Goal: Find specific page/section: Find specific page/section

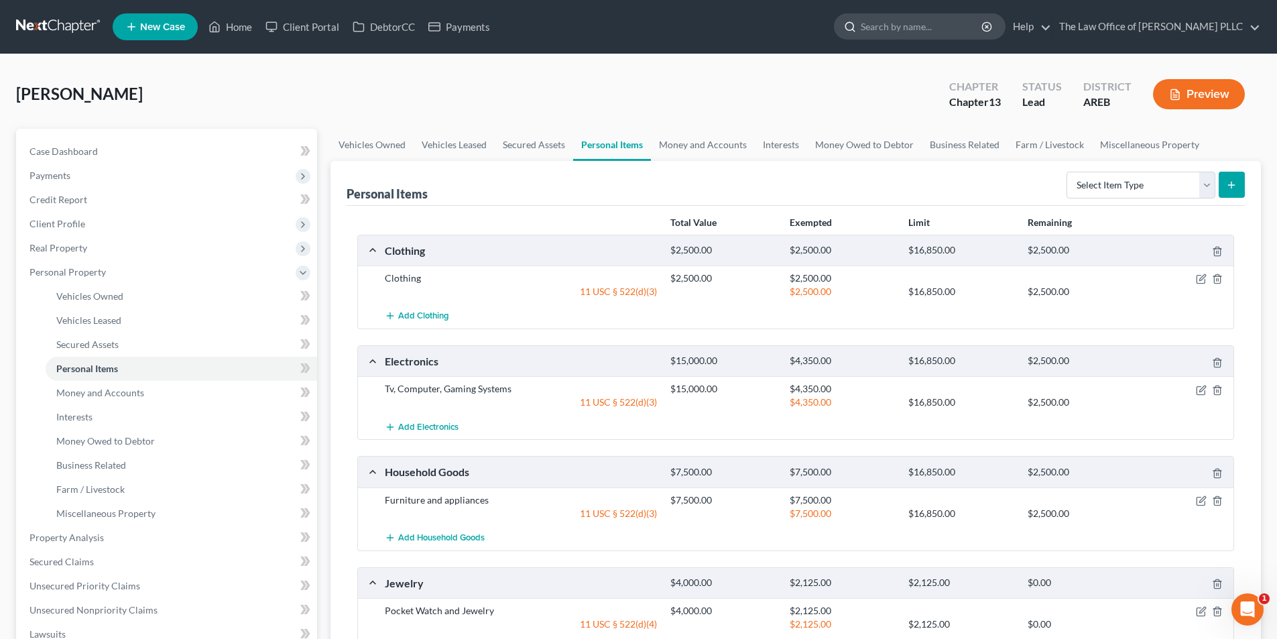
click at [931, 30] on input "search" at bounding box center [922, 26] width 123 height 25
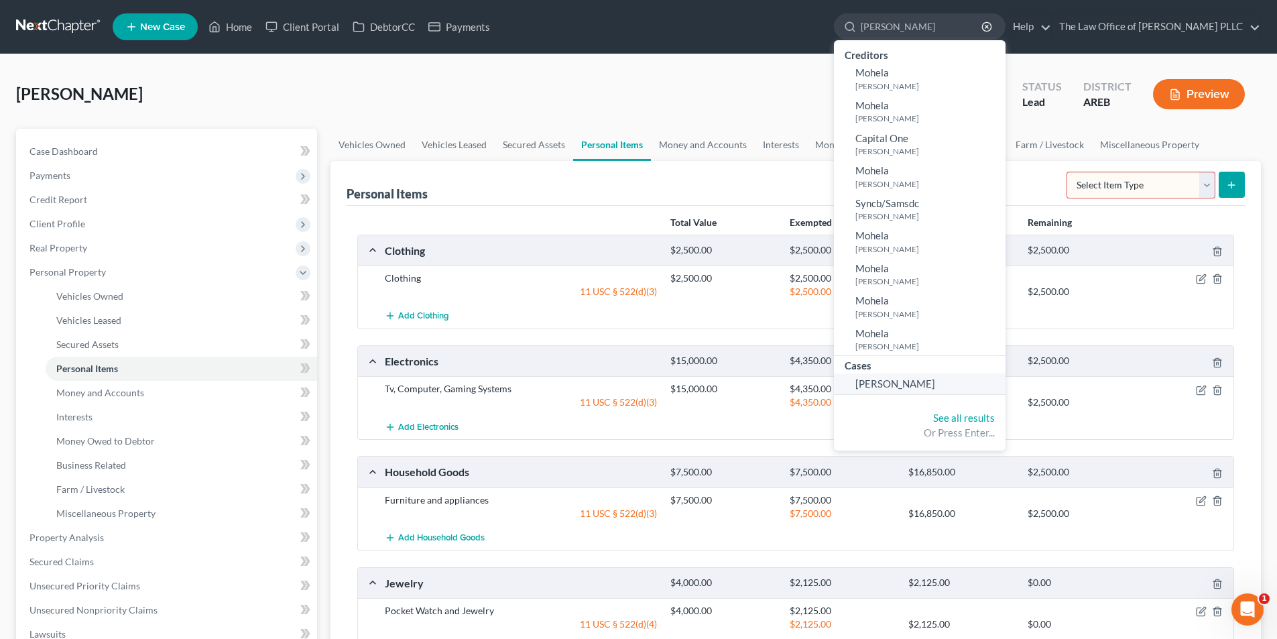
type input "[PERSON_NAME]"
click at [891, 378] on span "[PERSON_NAME]" at bounding box center [895, 383] width 80 height 12
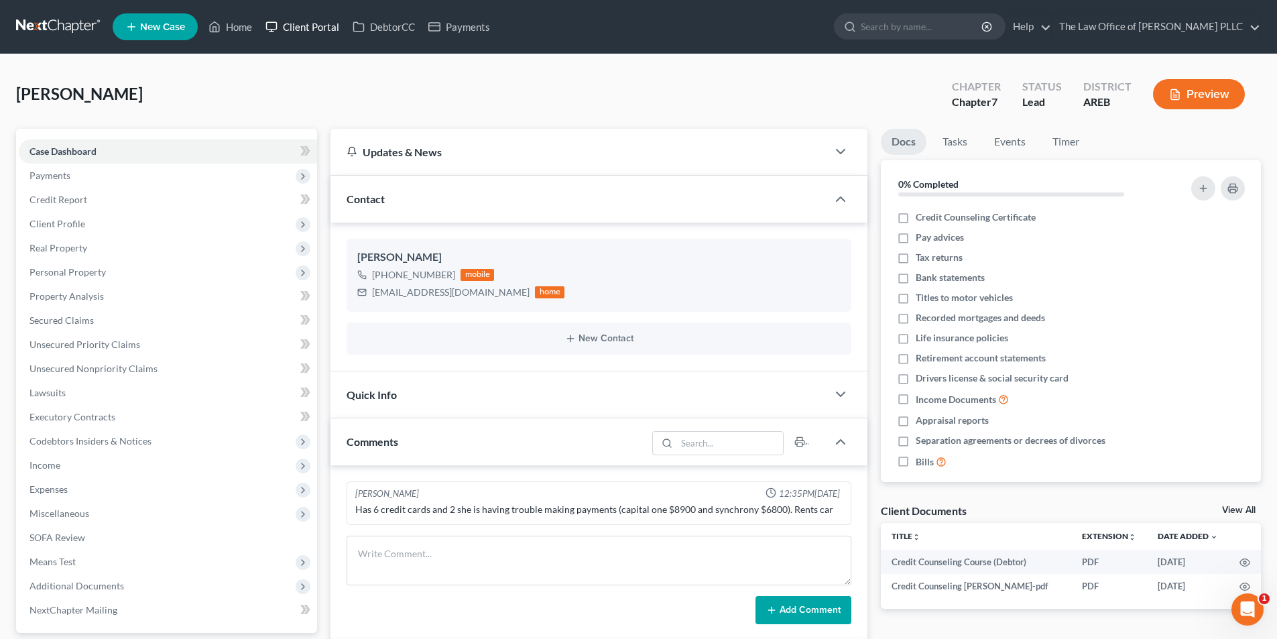
click at [319, 25] on link "Client Portal" at bounding box center [302, 27] width 87 height 24
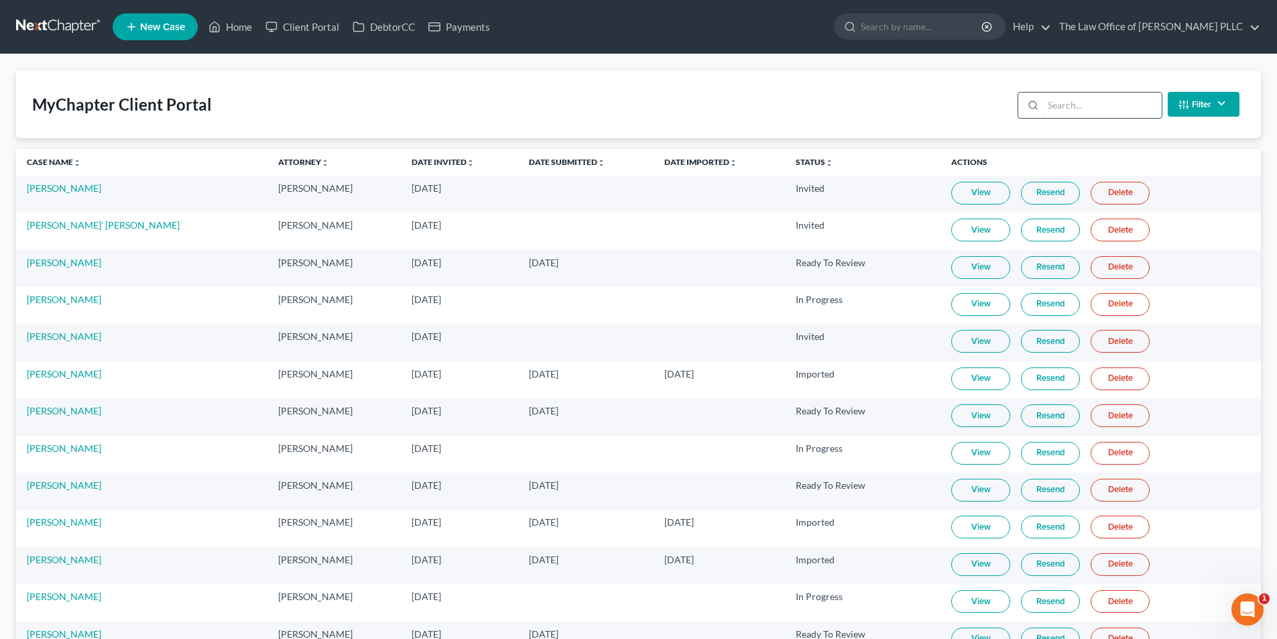
click at [1059, 94] on input "search" at bounding box center [1102, 104] width 119 height 25
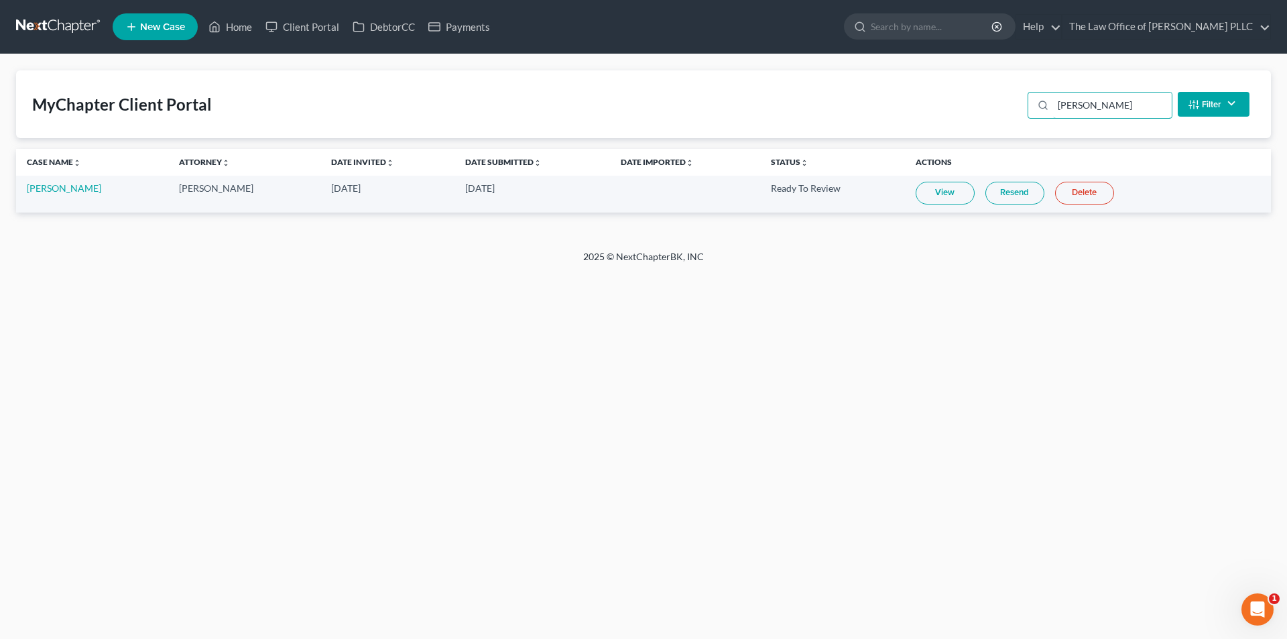
type input "[PERSON_NAME]"
click at [944, 199] on link "View" at bounding box center [945, 193] width 59 height 23
